Goal: Task Accomplishment & Management: Manage account settings

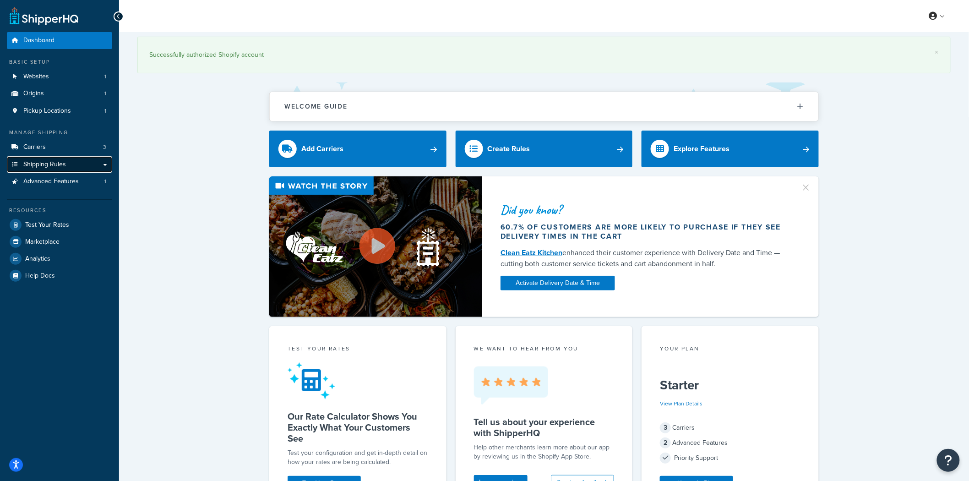
click at [49, 157] on link "Shipping Rules" at bounding box center [59, 164] width 105 height 17
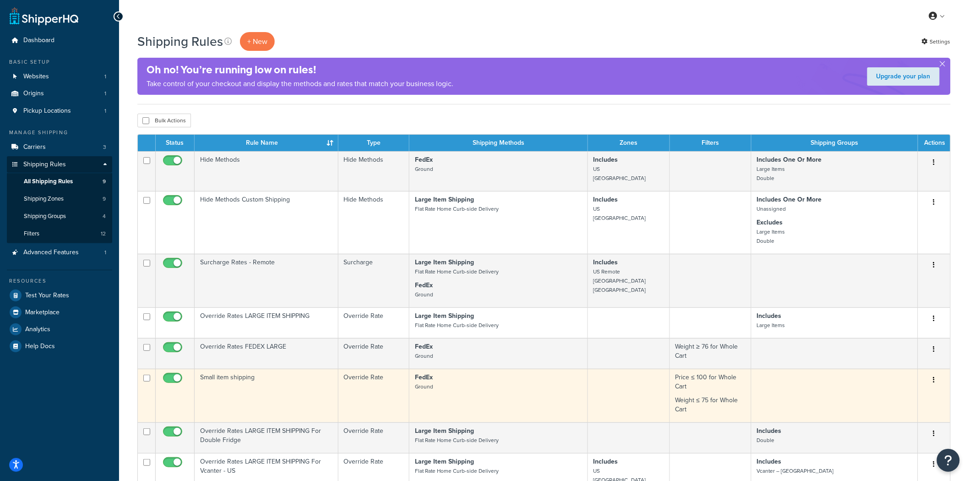
scroll to position [51, 0]
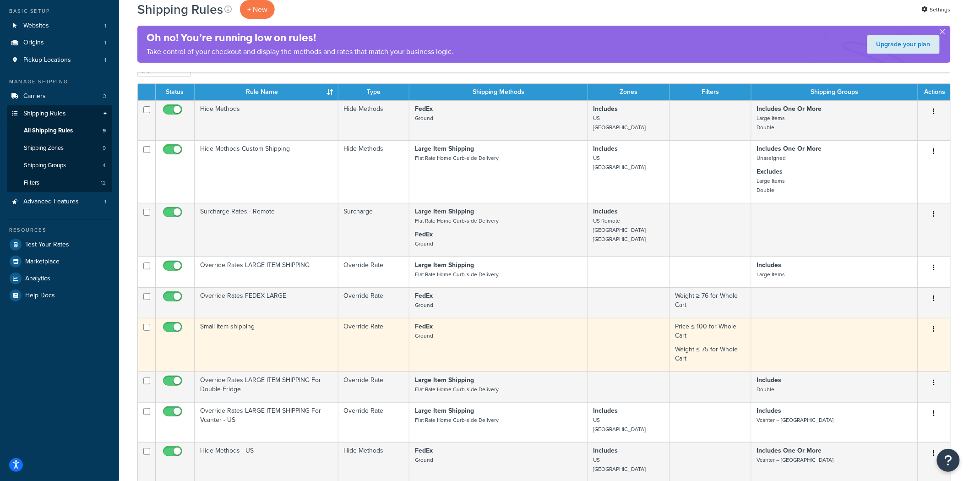
click at [300, 332] on td "Small item shipping" at bounding box center [267, 345] width 144 height 54
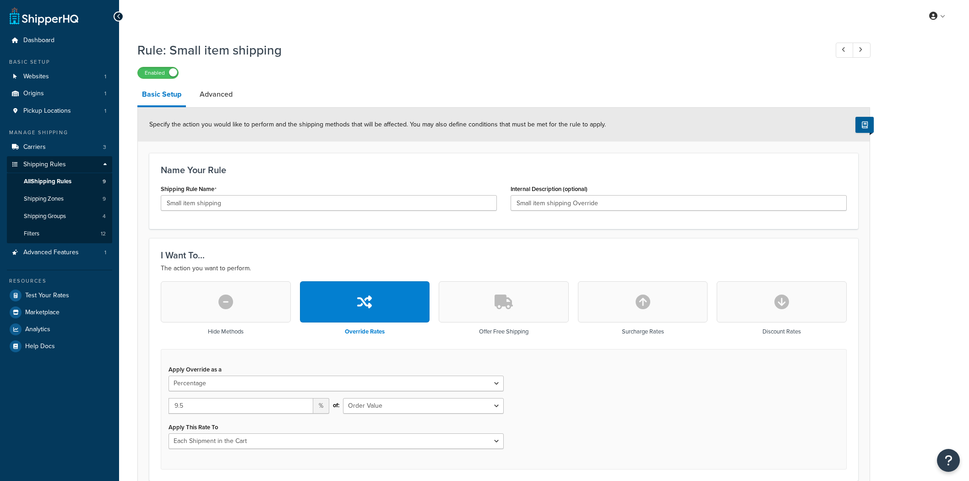
select select "PERCENTAGE"
drag, startPoint x: 226, startPoint y: 92, endPoint x: 210, endPoint y: 93, distance: 16.5
click at [226, 92] on link "Advanced" at bounding box center [216, 94] width 42 height 22
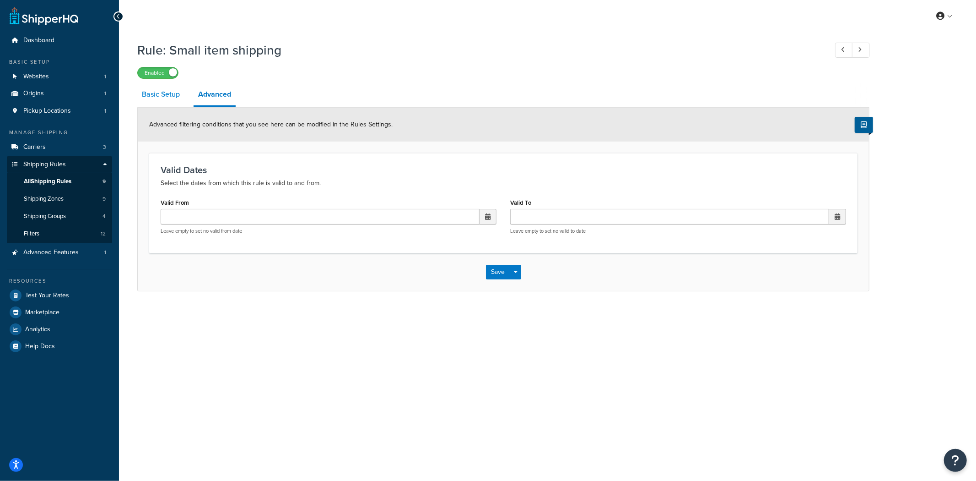
click at [171, 97] on link "Basic Setup" at bounding box center [160, 94] width 47 height 22
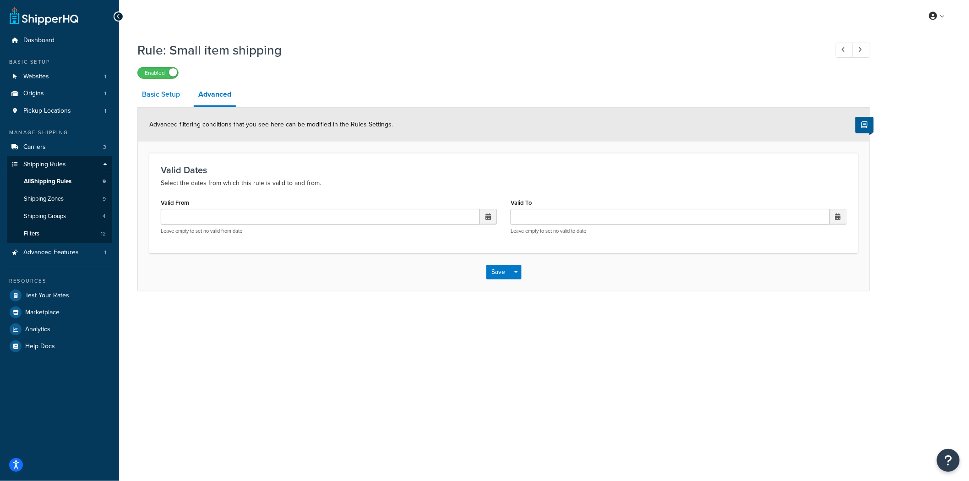
select select "PERCENTAGE"
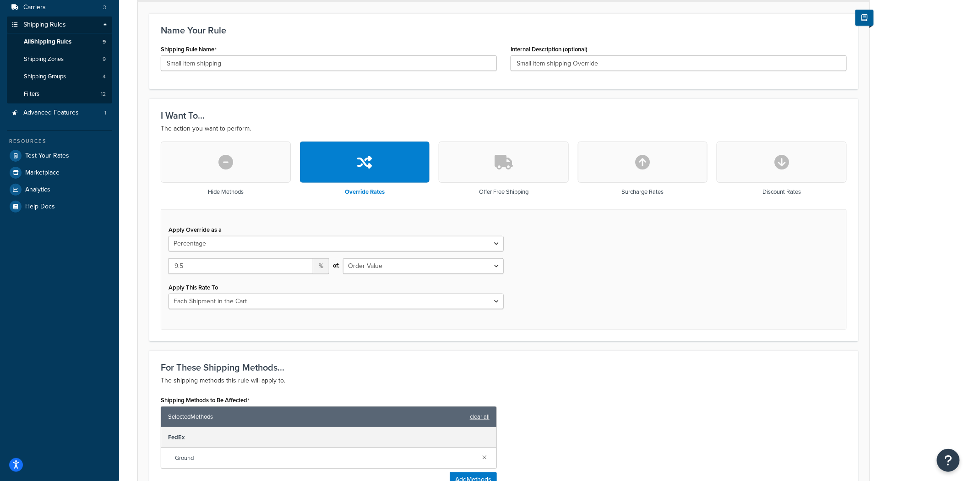
scroll to position [152, 0]
